Goal: Task Accomplishment & Management: Complete application form

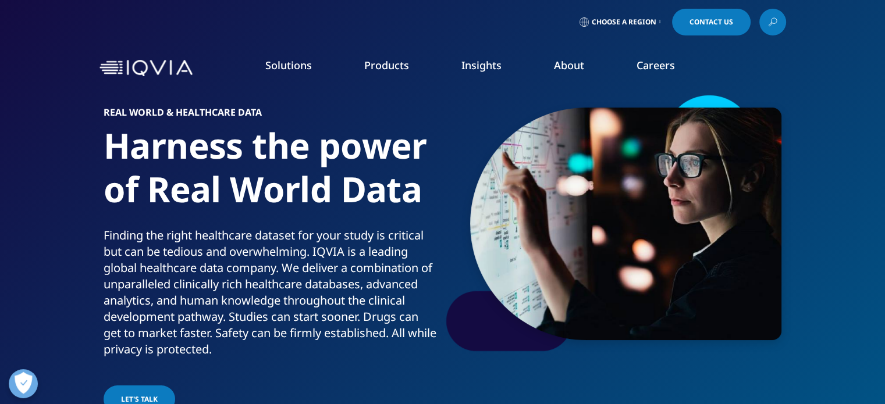
click at [655, 20] on link "Choose a Region" at bounding box center [620, 22] width 86 height 27
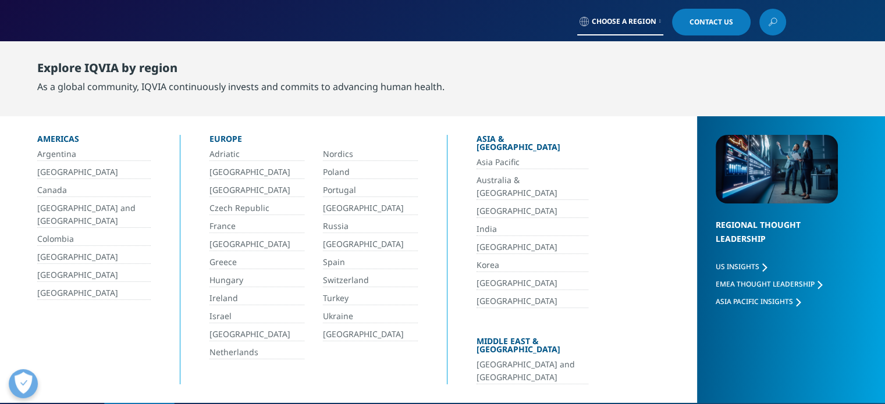
click at [223, 169] on link "[GEOGRAPHIC_DATA]" at bounding box center [256, 172] width 95 height 13
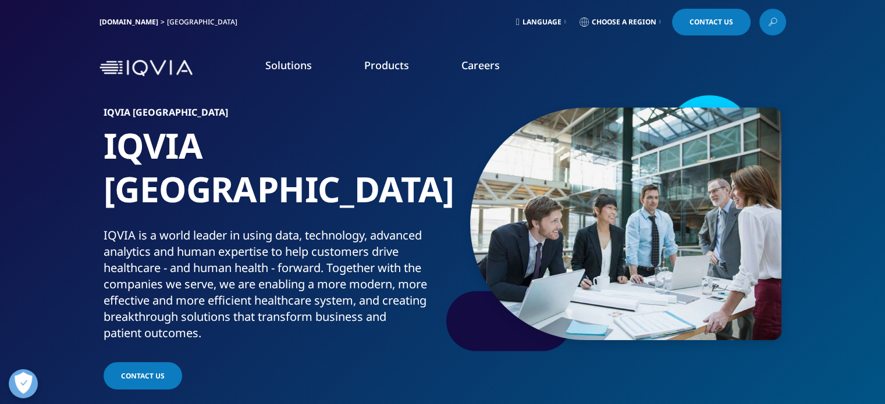
scroll to position [23, 0]
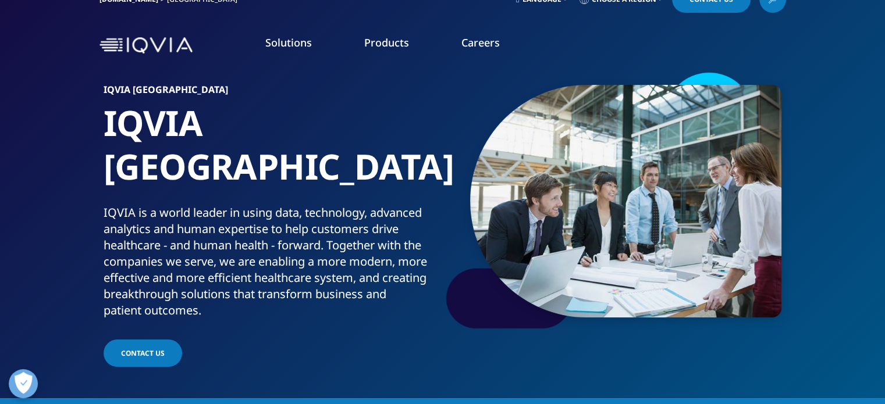
click at [475, 208] on link "Apply Now" at bounding box center [515, 211] width 116 height 10
